Goal: Find specific page/section: Find specific page/section

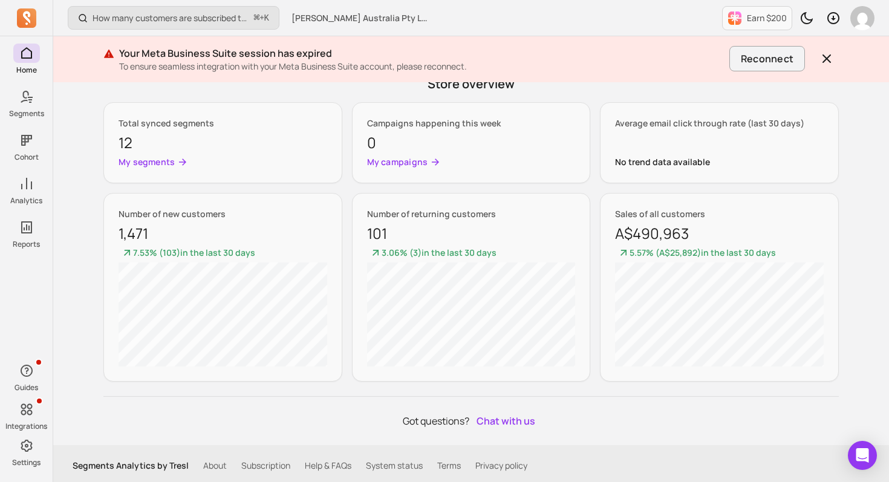
scroll to position [647, 0]
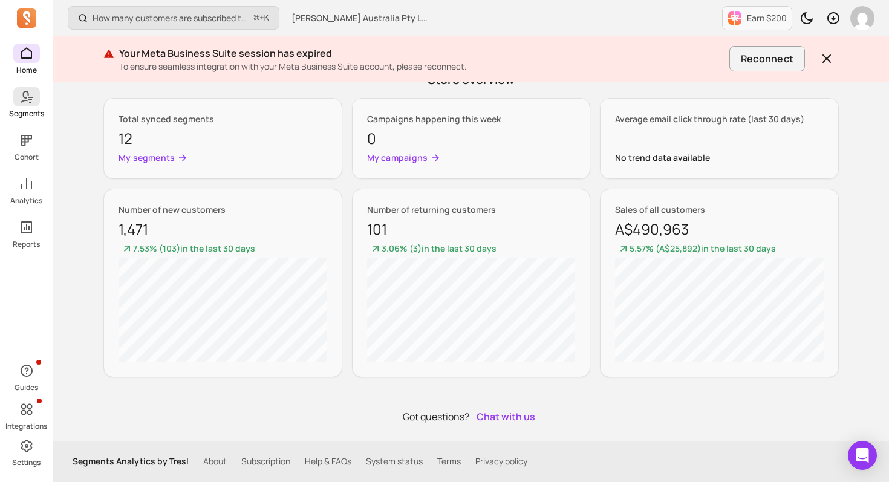
click at [36, 90] on span at bounding box center [26, 96] width 27 height 19
